Goal: Download file/media

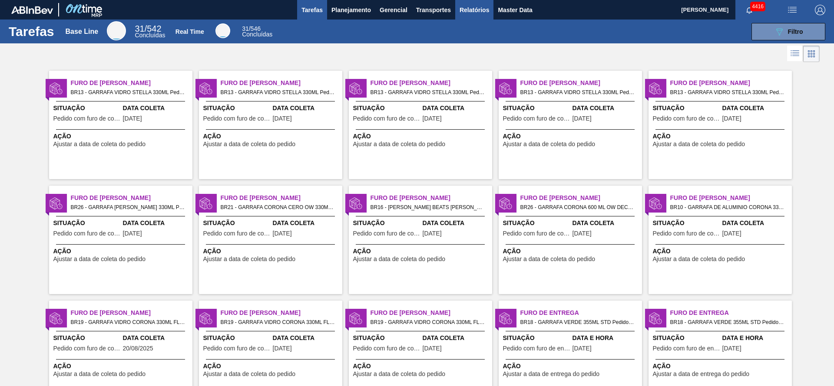
click at [476, 12] on span "Relatórios" at bounding box center [474, 10] width 30 height 10
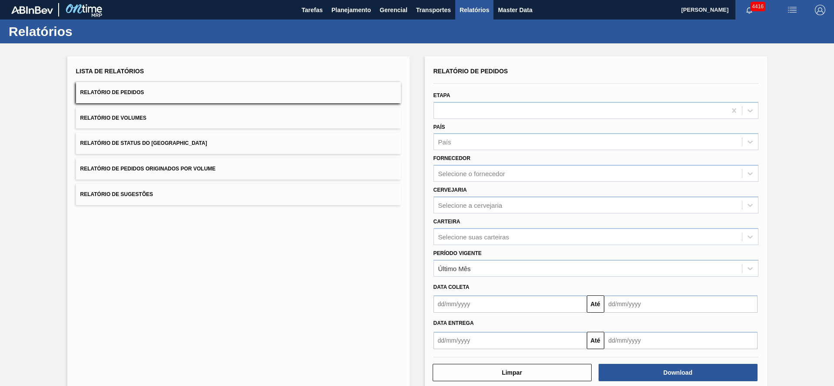
click at [224, 169] on button "Relatório de Pedidos Originados por Volume" at bounding box center [238, 168] width 325 height 21
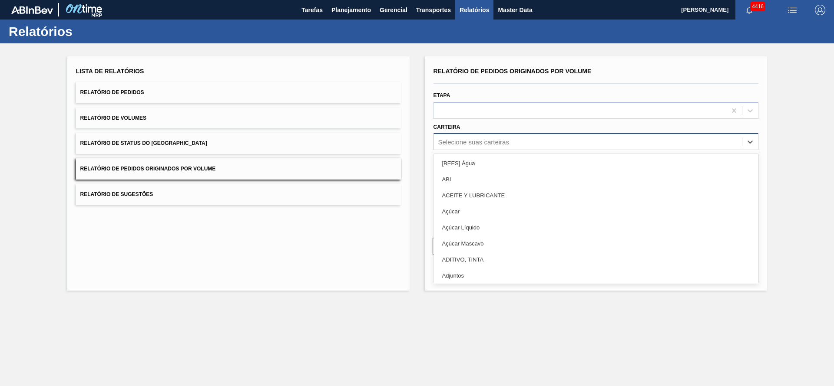
click at [506, 142] on div "Selecione suas carteiras" at bounding box center [473, 142] width 71 height 7
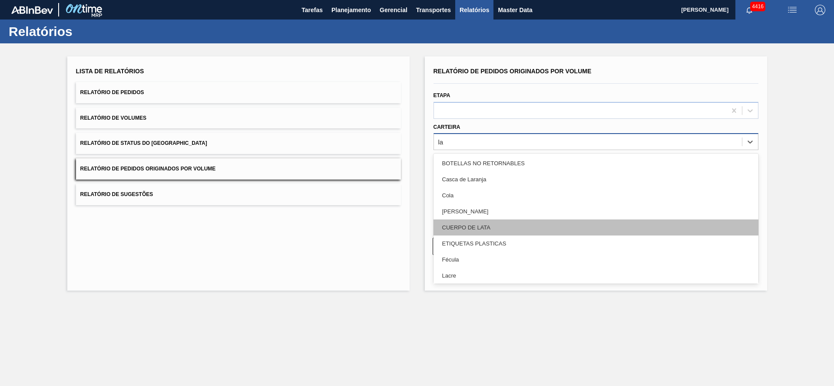
type input "lat"
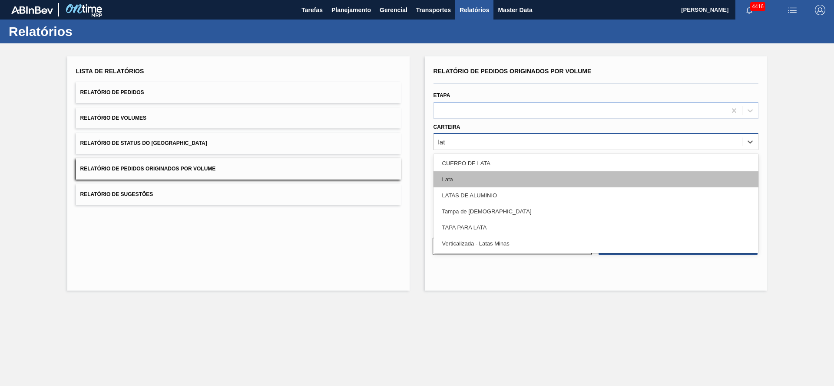
click at [505, 183] on div "Lata" at bounding box center [595, 179] width 325 height 16
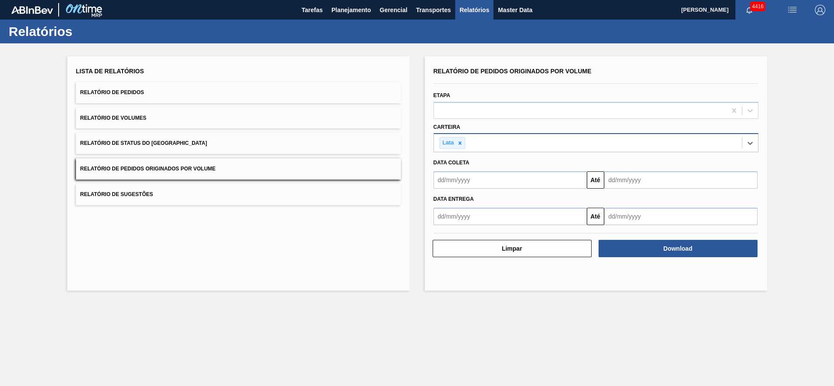
click at [505, 181] on input "text" at bounding box center [509, 179] width 153 height 17
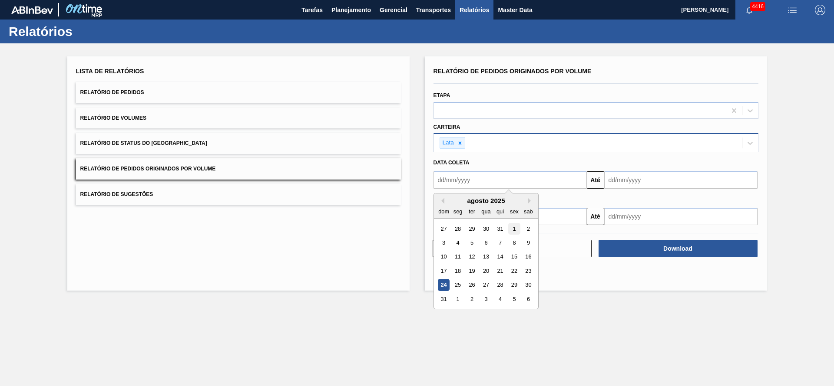
click at [509, 229] on div "1" at bounding box center [514, 229] width 12 height 12
type input "[DATE]"
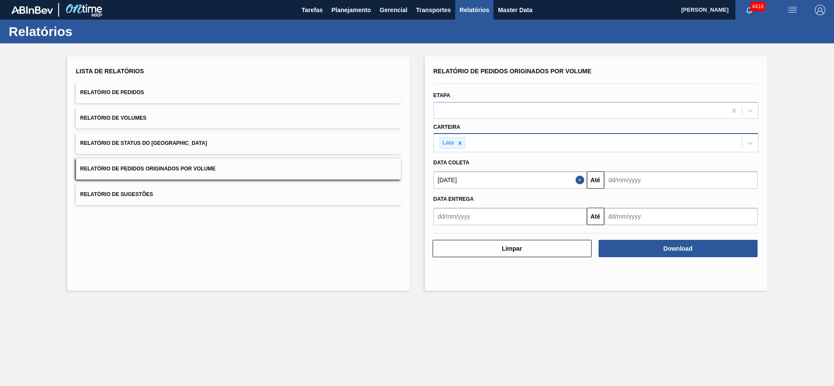
click at [654, 177] on input "text" at bounding box center [680, 179] width 153 height 17
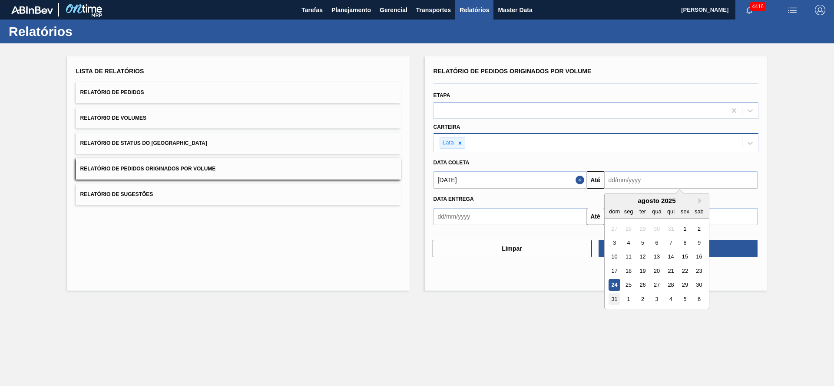
click at [617, 300] on div "31" at bounding box center [614, 299] width 12 height 12
type input "[DATE]"
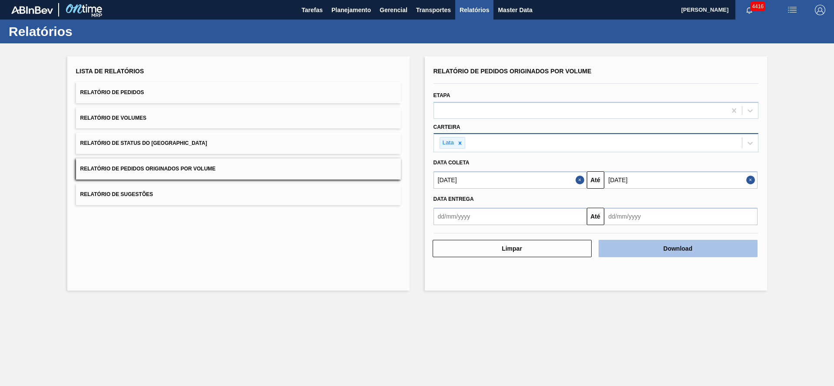
click at [735, 247] on button "Download" at bounding box center [677, 248] width 159 height 17
